Goal: Transaction & Acquisition: Download file/media

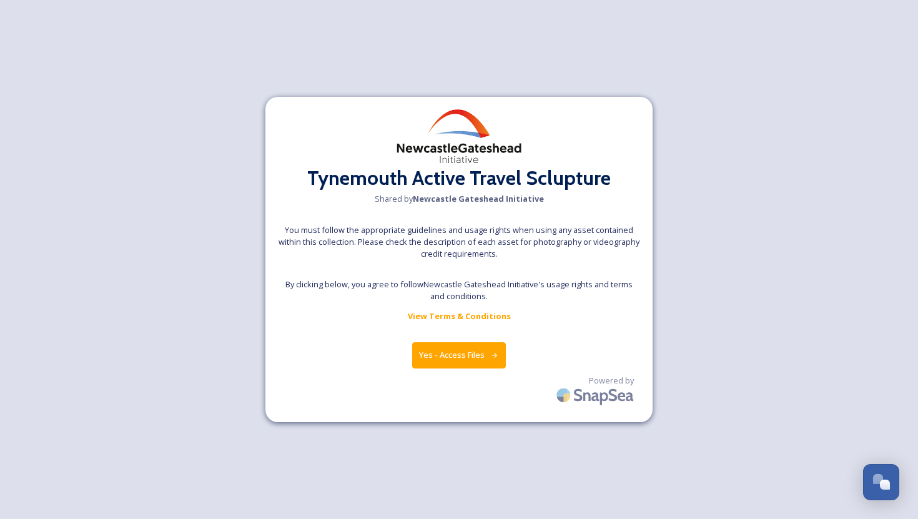
click at [464, 357] on button "Yes - Access Files" at bounding box center [459, 355] width 94 height 26
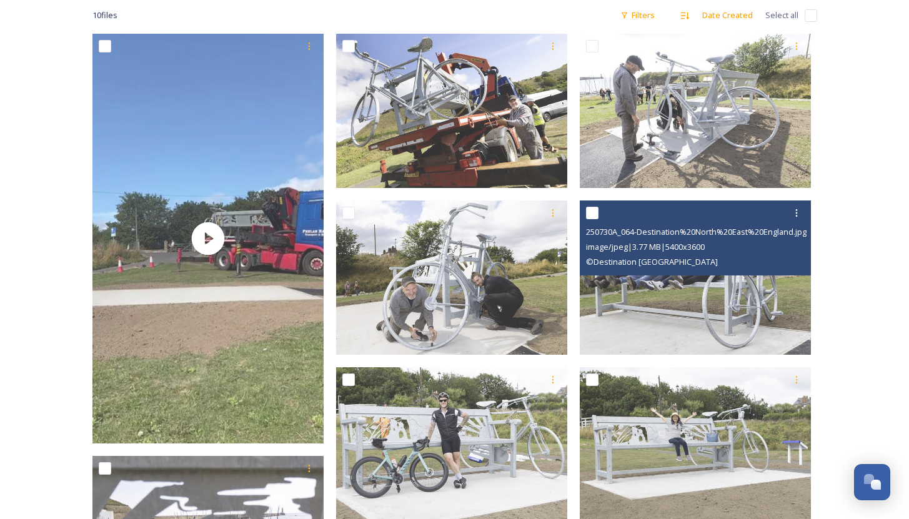
scroll to position [269, 0]
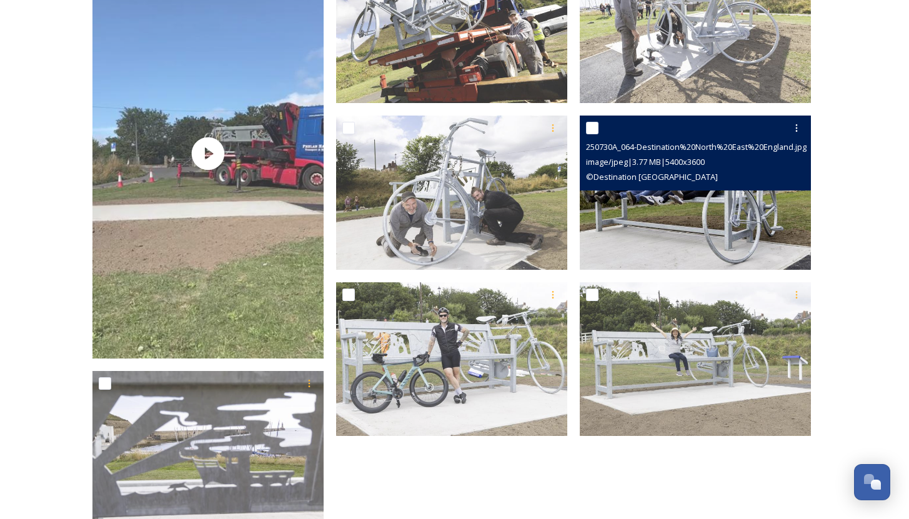
click at [689, 236] on img at bounding box center [695, 193] width 231 height 154
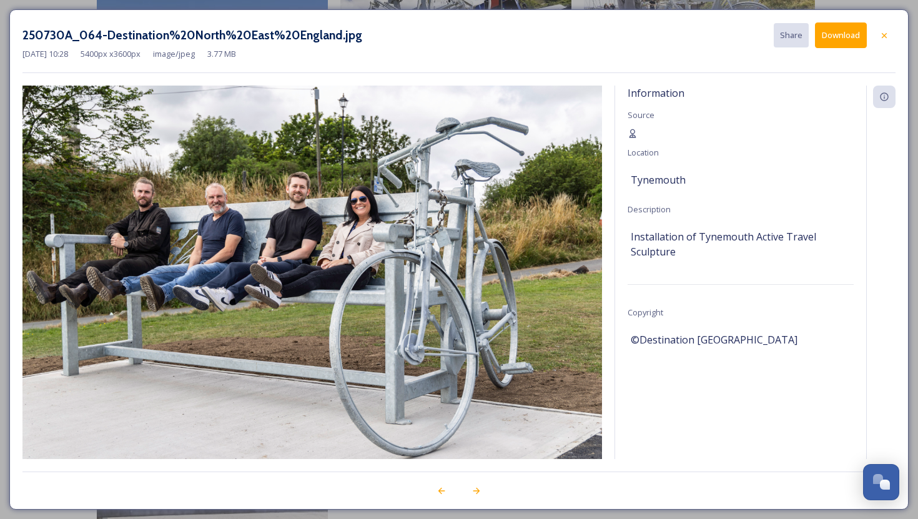
click at [832, 36] on button "Download" at bounding box center [841, 35] width 52 height 26
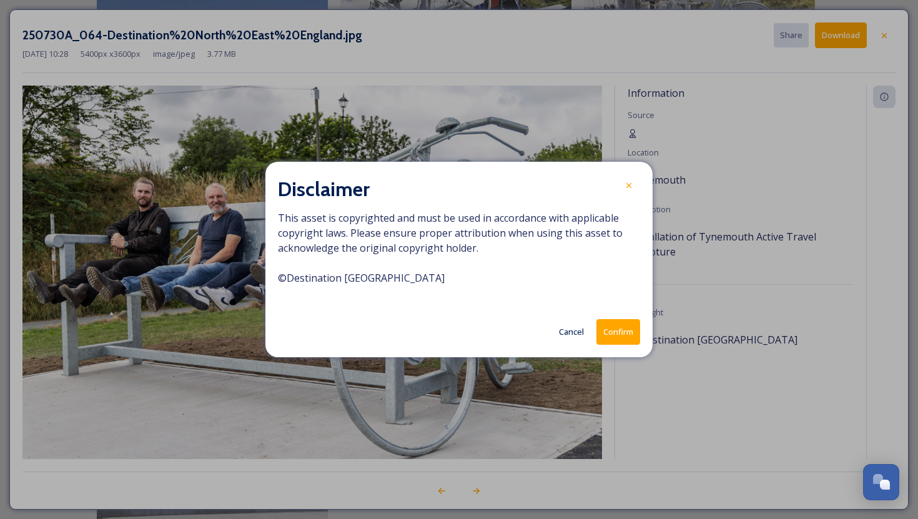
click at [609, 330] on button "Confirm" at bounding box center [619, 332] width 44 height 26
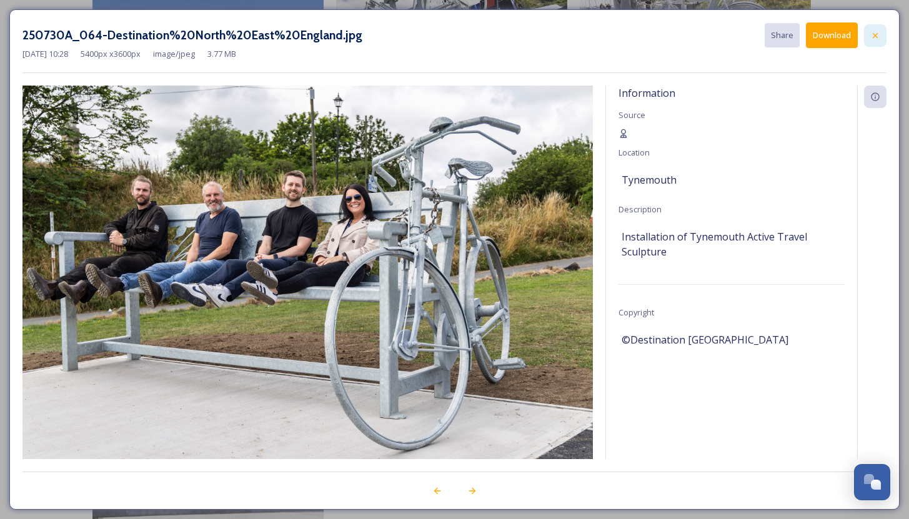
click at [876, 32] on icon at bounding box center [875, 36] width 10 height 10
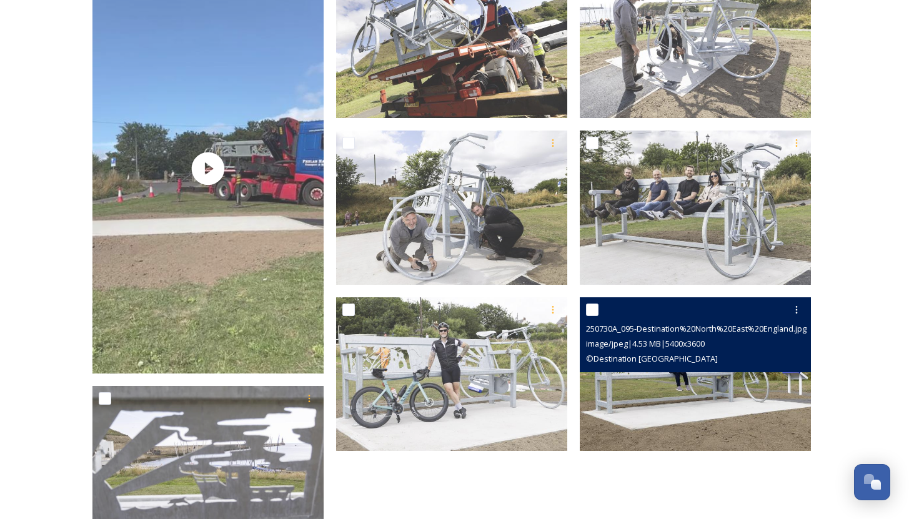
scroll to position [182, 0]
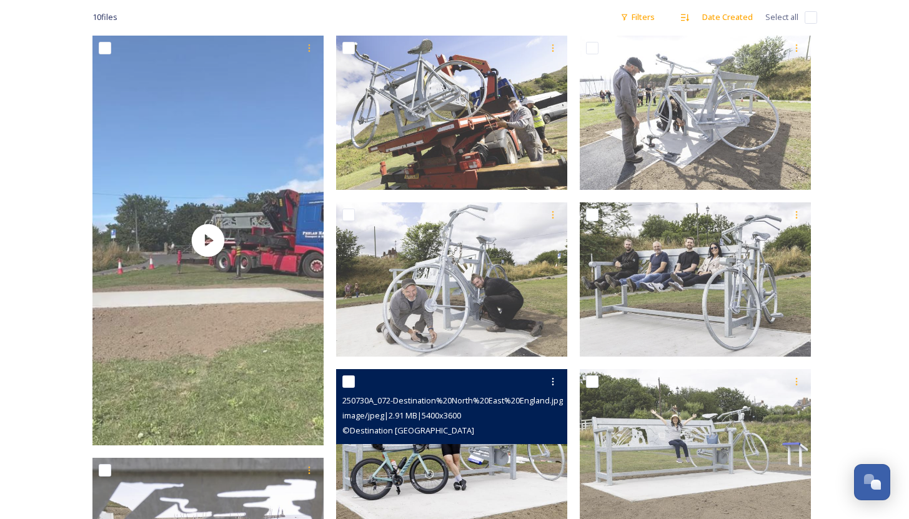
click at [449, 428] on span "© Destination [GEOGRAPHIC_DATA]" at bounding box center [408, 430] width 132 height 11
click at [458, 464] on img at bounding box center [451, 446] width 231 height 154
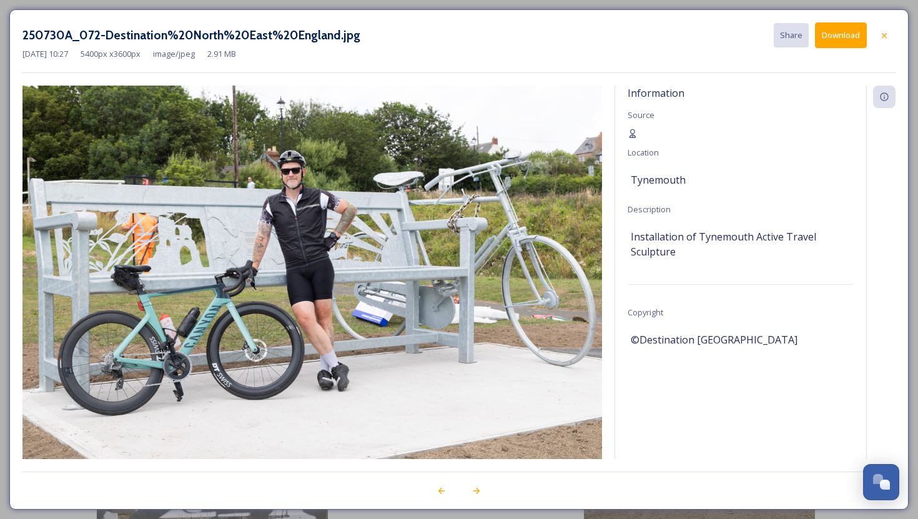
click at [824, 26] on button "Download" at bounding box center [841, 35] width 52 height 26
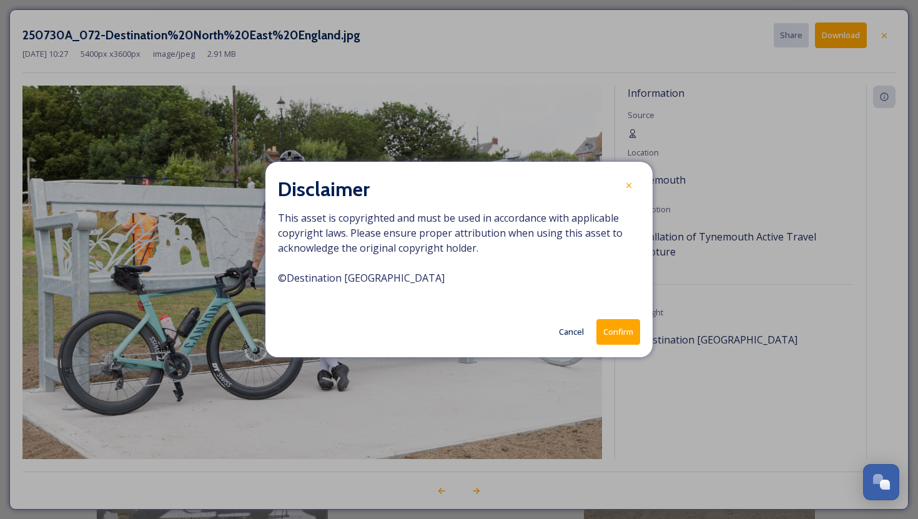
click at [617, 331] on button "Confirm" at bounding box center [619, 332] width 44 height 26
